Goal: Task Accomplishment & Management: Manage account settings

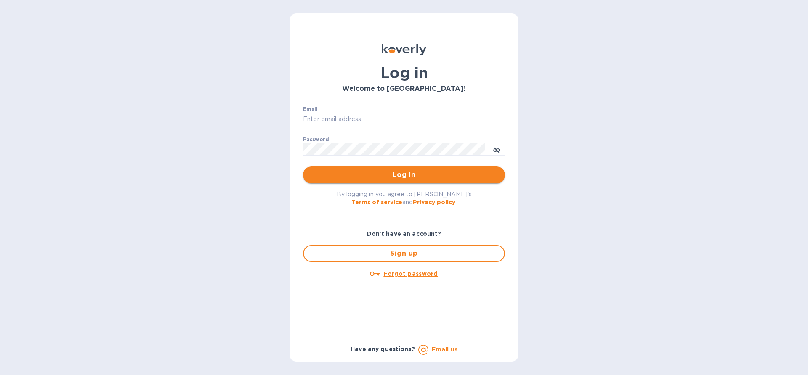
type input "[EMAIL_ADDRESS][DOMAIN_NAME]"
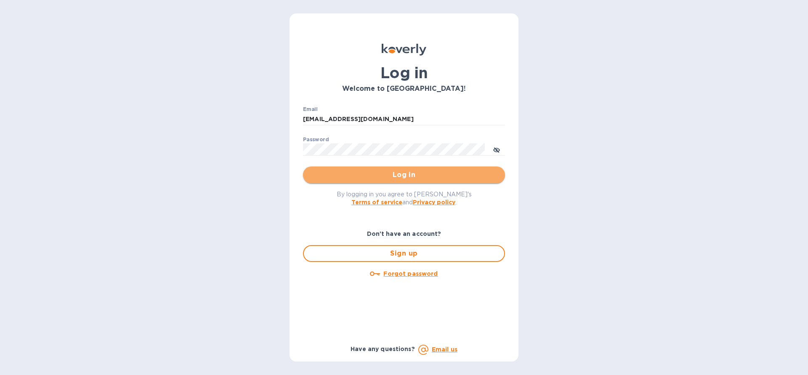
click at [396, 171] on span "Log in" at bounding box center [404, 175] width 189 height 10
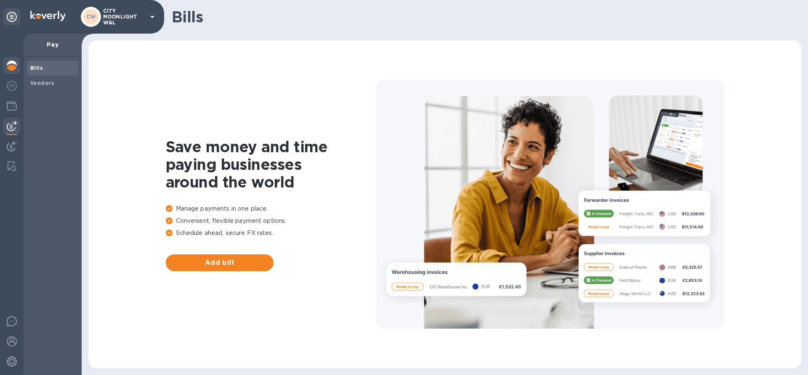
click at [5, 67] on div at bounding box center [11, 66] width 17 height 19
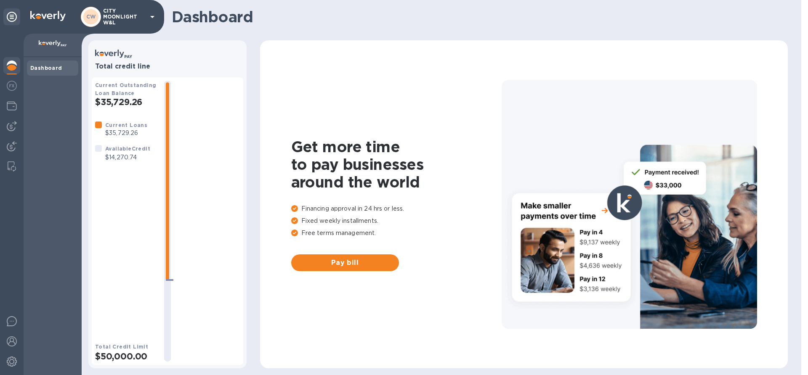
click at [47, 69] on b "Dashboard" at bounding box center [46, 68] width 32 height 6
click at [12, 66] on img at bounding box center [12, 66] width 10 height 10
click at [128, 14] on p "CITY MOONLIGHT W&L" at bounding box center [124, 17] width 42 height 18
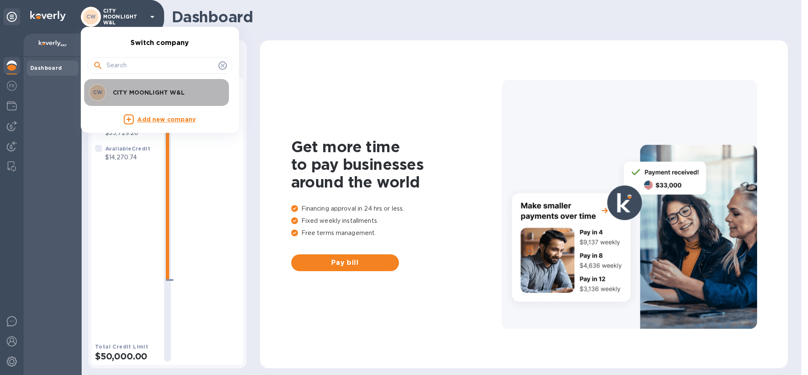
click at [128, 93] on p "CITY MOONLIGHT W&L" at bounding box center [166, 92] width 106 height 8
